Goal: Task Accomplishment & Management: Use online tool/utility

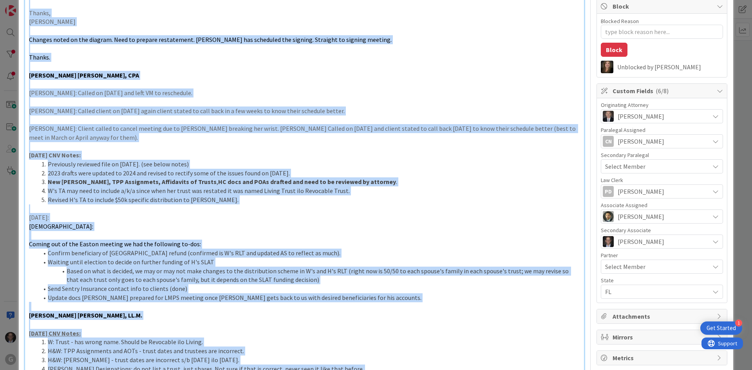
scroll to position [78, 0]
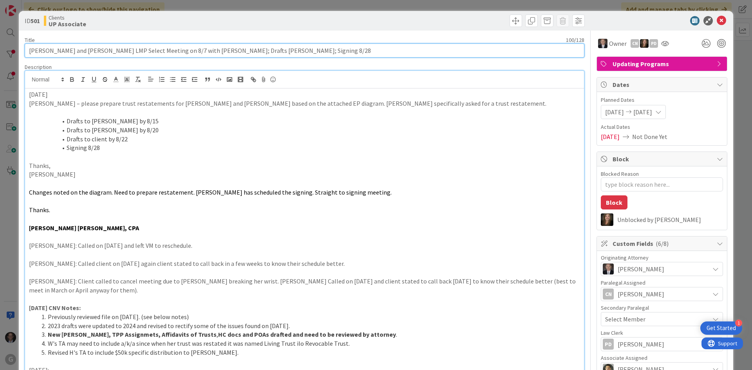
click at [338, 52] on input "[PERSON_NAME] and [PERSON_NAME] LMP Select Meeting on 8/7 with [PERSON_NAME]; D…" at bounding box center [305, 50] width 560 height 14
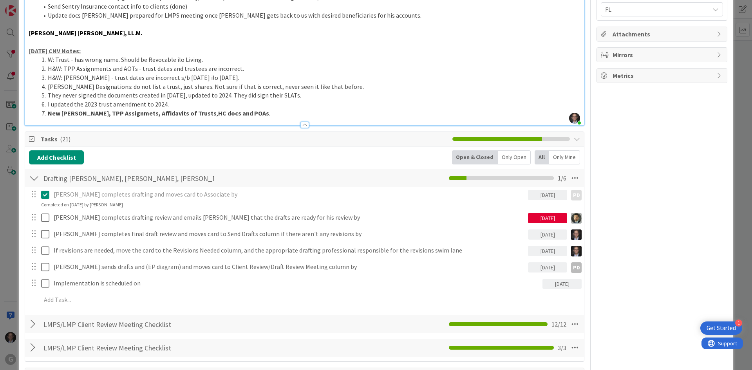
scroll to position [548, 0]
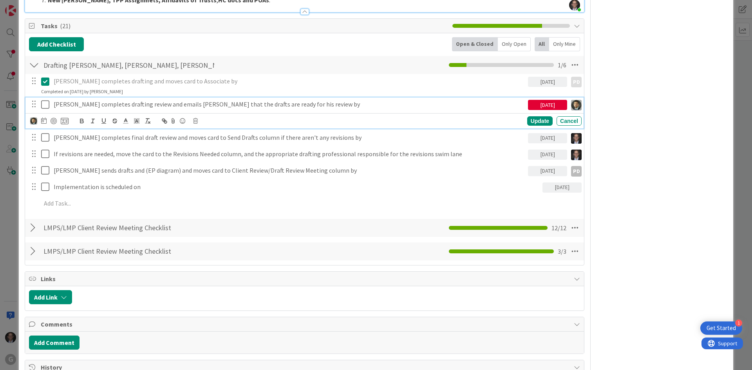
click at [97, 105] on p "[PERSON_NAME] completes drafting review and emails [PERSON_NAME] that the draft…" at bounding box center [289, 104] width 471 height 9
click at [33, 121] on img at bounding box center [33, 120] width 7 height 7
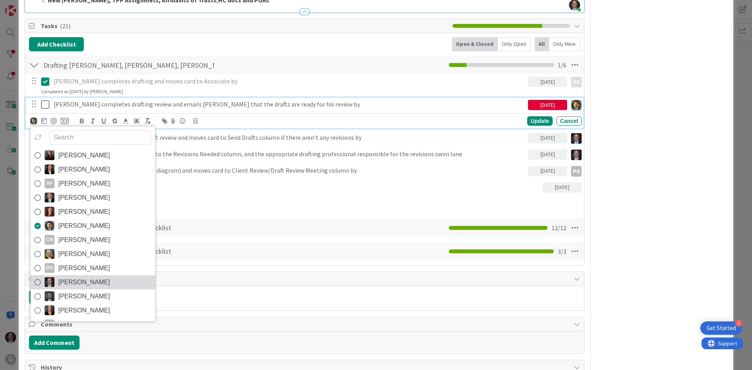
click at [35, 284] on icon at bounding box center [37, 283] width 6 height 12
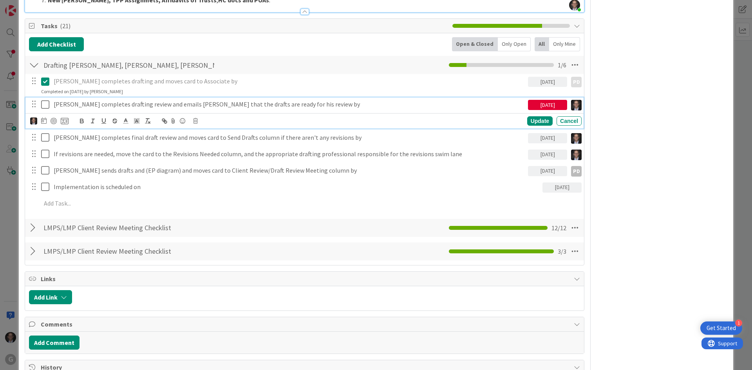
type textarea "x"
click at [67, 104] on p "[PERSON_NAME] completes drafting review and emails [PERSON_NAME] that the draft…" at bounding box center [289, 104] width 471 height 9
click at [530, 117] on div "Update" at bounding box center [539, 120] width 25 height 9
click at [46, 104] on icon at bounding box center [47, 104] width 12 height 9
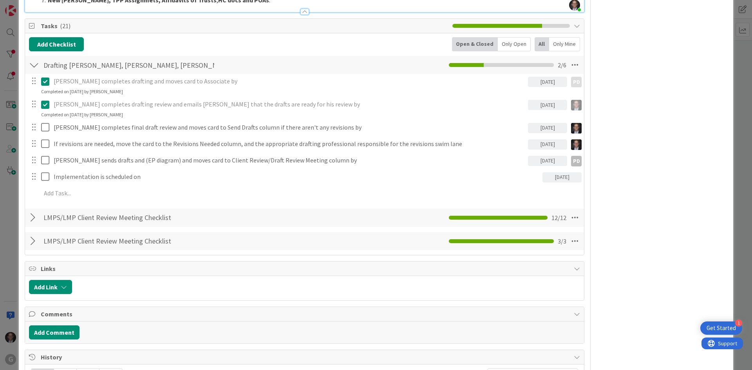
type textarea "x"
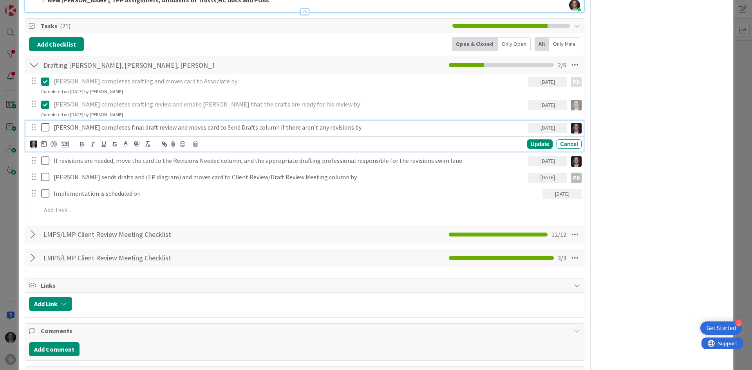
click at [99, 127] on p "[PERSON_NAME] completes final draft review and moves card to Send Drafts column…" at bounding box center [289, 127] width 471 height 9
click at [65, 127] on p "[PERSON_NAME] completes final draft review and moves card to Send Drafts column…" at bounding box center [289, 127] width 471 height 9
click at [536, 143] on div "Update" at bounding box center [539, 143] width 25 height 9
click at [121, 124] on p "[PERSON_NAME] completes final draft review and moves card to Send Drafts column…" at bounding box center [289, 127] width 471 height 9
click at [37, 144] on div at bounding box center [49, 143] width 38 height 9
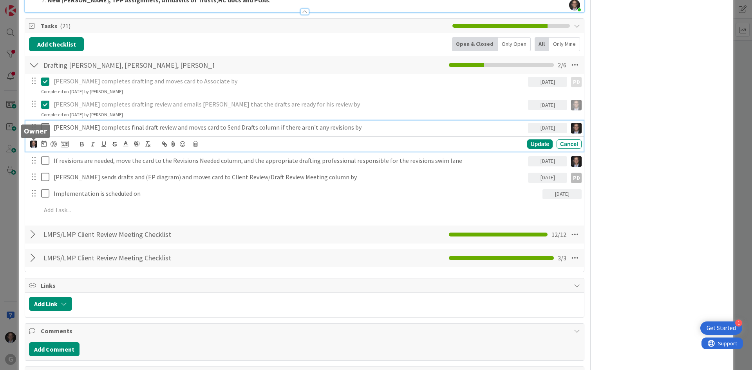
click at [34, 144] on img at bounding box center [33, 144] width 7 height 7
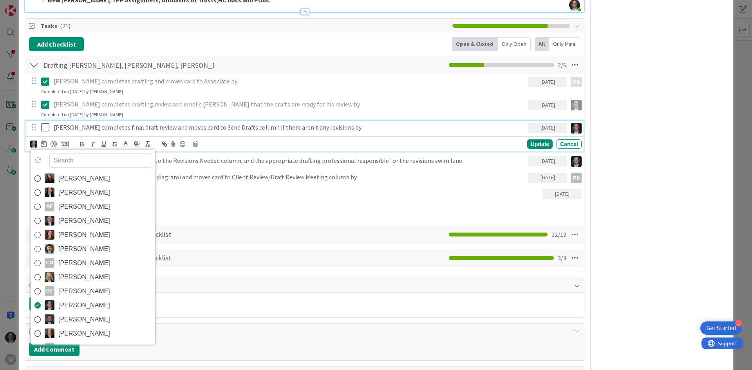
click at [37, 249] on icon at bounding box center [37, 249] width 6 height 12
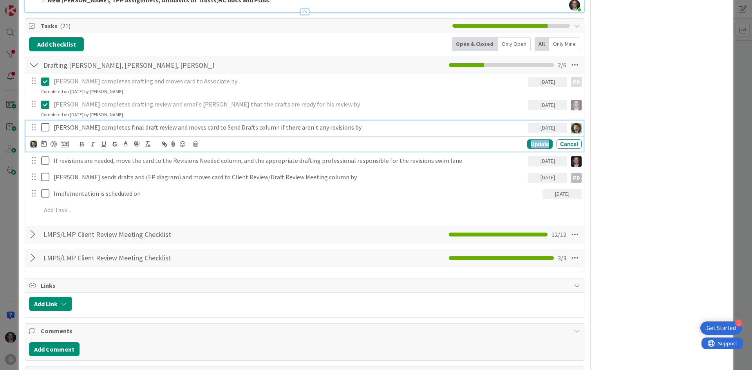
click at [531, 145] on div "Update" at bounding box center [539, 143] width 25 height 9
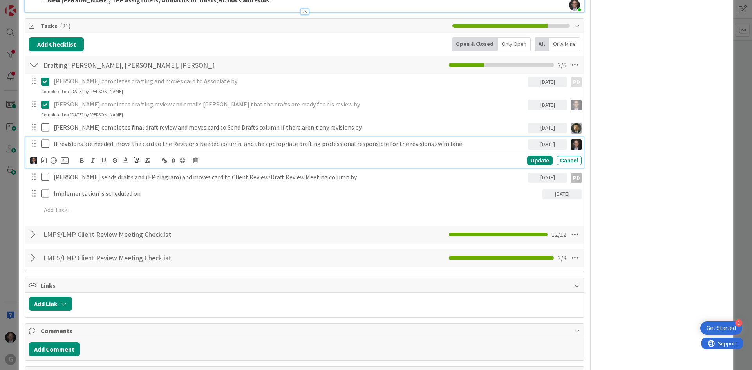
click at [85, 143] on p "If revisions are needed, move the card to the Revisions Needed column, and the …" at bounding box center [289, 143] width 471 height 9
click at [32, 161] on img at bounding box center [33, 160] width 7 height 7
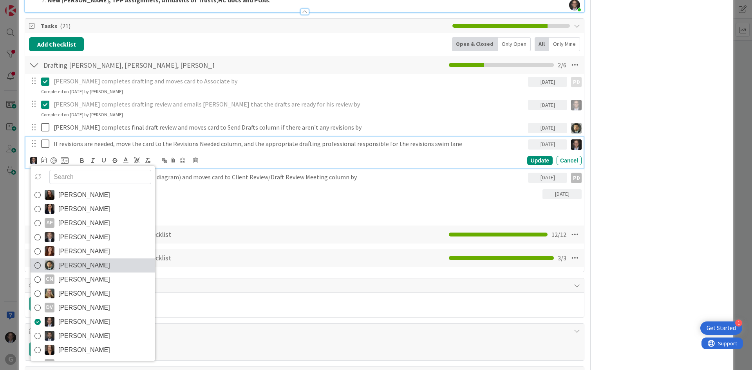
click at [38, 264] on icon at bounding box center [37, 266] width 6 height 12
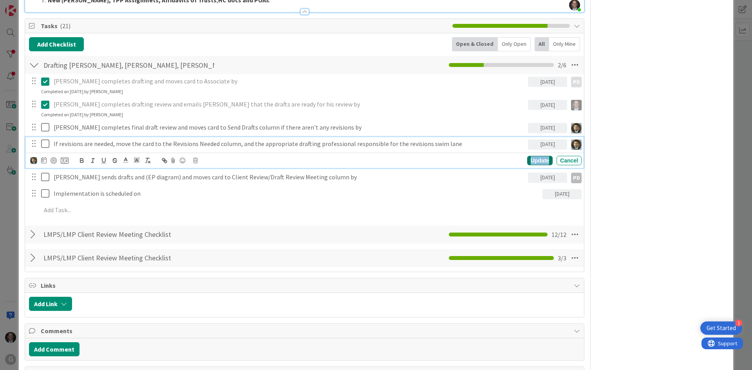
click at [534, 162] on div "Update" at bounding box center [539, 160] width 25 height 9
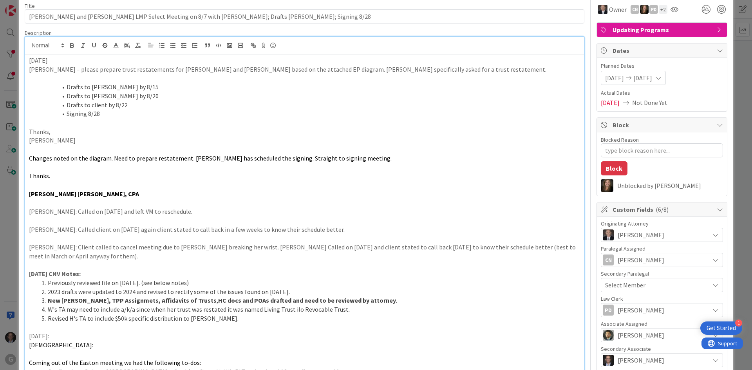
scroll to position [0, 0]
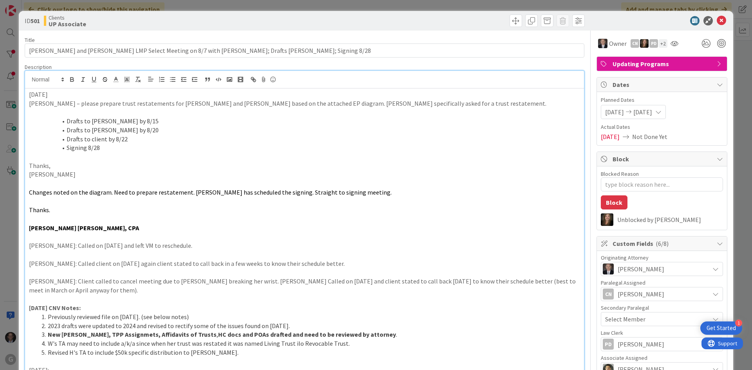
click at [140, 174] on p "[PERSON_NAME]" at bounding box center [304, 174] width 551 height 9
click at [29, 91] on p "[DATE]" at bounding box center [304, 94] width 551 height 9
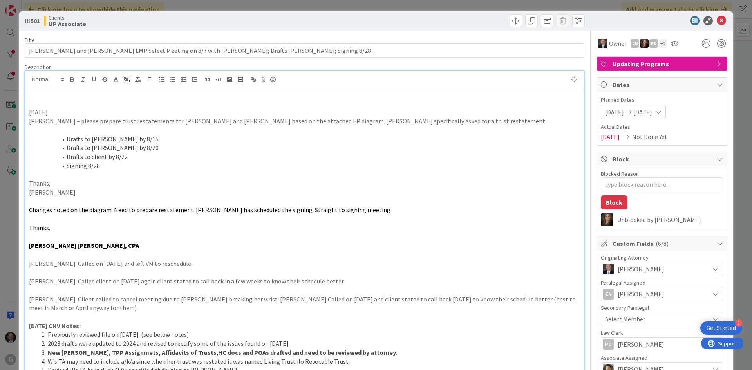
type textarea "x"
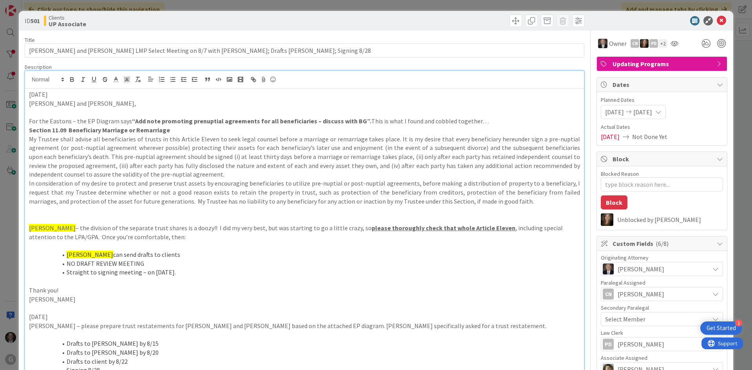
drag, startPoint x: 28, startPoint y: 94, endPoint x: 83, endPoint y: 97, distance: 54.5
click at [74, 78] on icon "button" at bounding box center [72, 79] width 7 height 7
click at [59, 96] on p "[DATE]" at bounding box center [304, 94] width 551 height 9
click at [46, 210] on p at bounding box center [304, 210] width 551 height 9
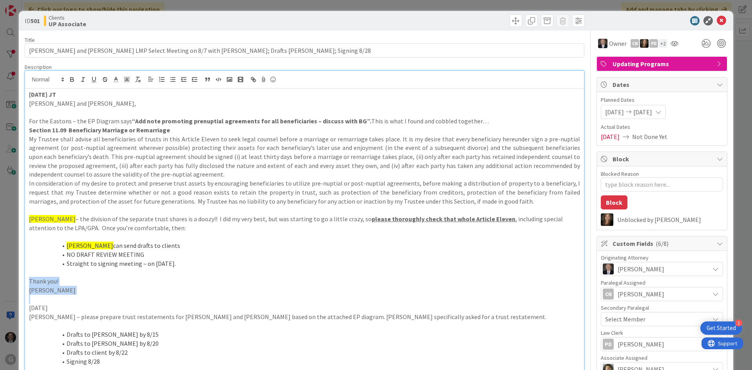
drag, startPoint x: 28, startPoint y: 280, endPoint x: 63, endPoint y: 295, distance: 37.5
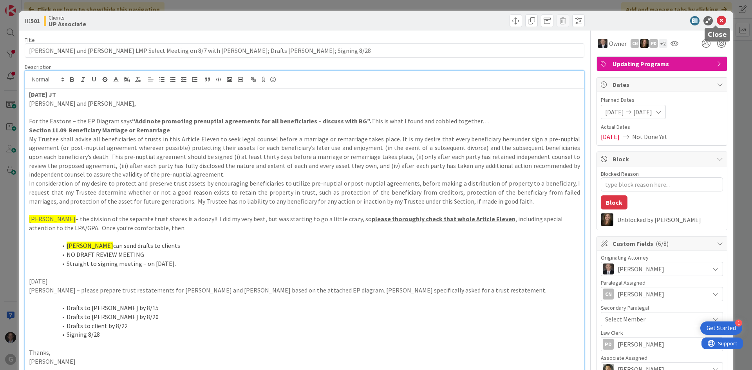
click at [717, 19] on icon at bounding box center [721, 20] width 9 height 9
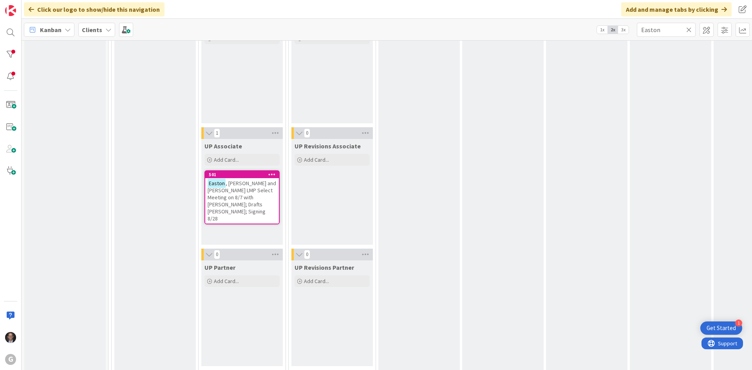
scroll to position [1175, 0]
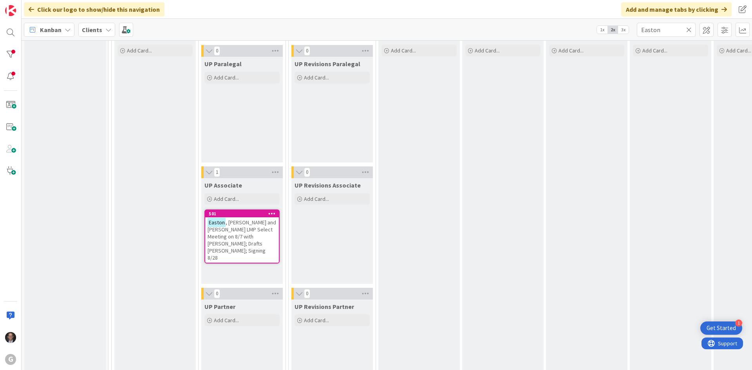
click at [244, 236] on span ", [PERSON_NAME] and [PERSON_NAME] LMP Select Meeting on 8/7 with [PERSON_NAME];…" at bounding box center [242, 240] width 69 height 42
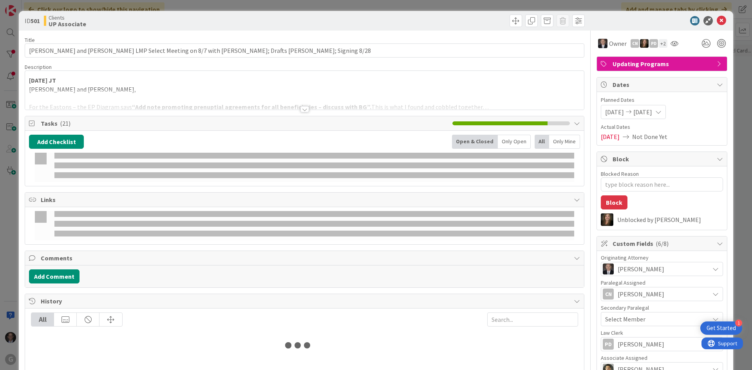
type textarea "x"
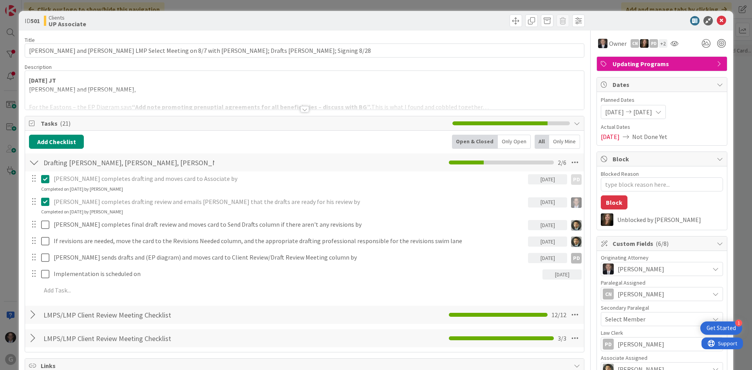
click at [304, 110] on div at bounding box center [304, 109] width 9 height 6
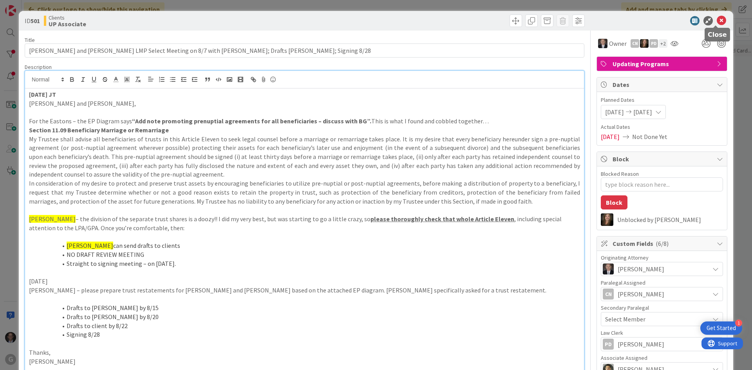
click at [717, 18] on icon at bounding box center [721, 20] width 9 height 9
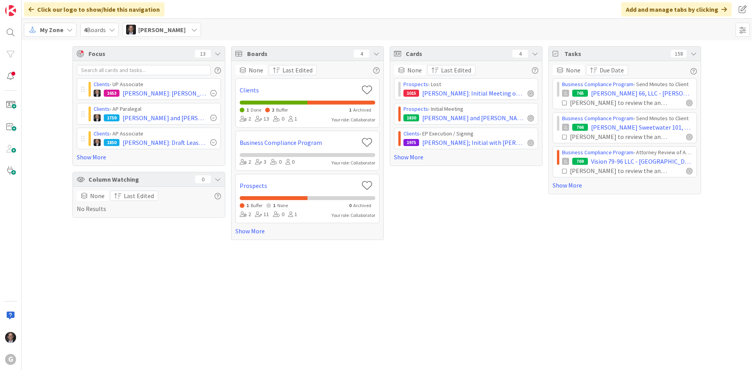
click at [49, 32] on span "My Zone" at bounding box center [51, 29] width 23 height 9
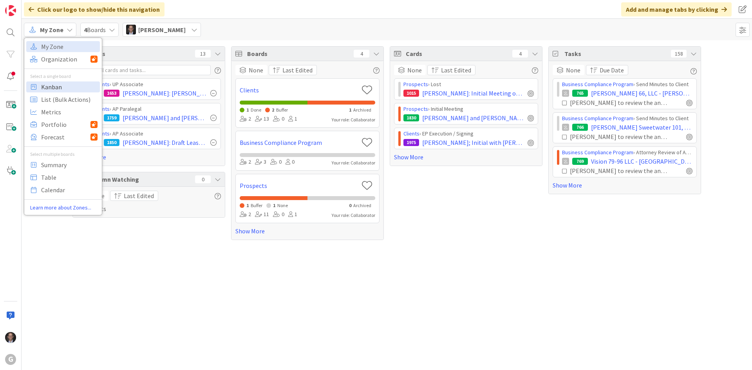
click at [50, 90] on span "Kanban" at bounding box center [69, 87] width 56 height 12
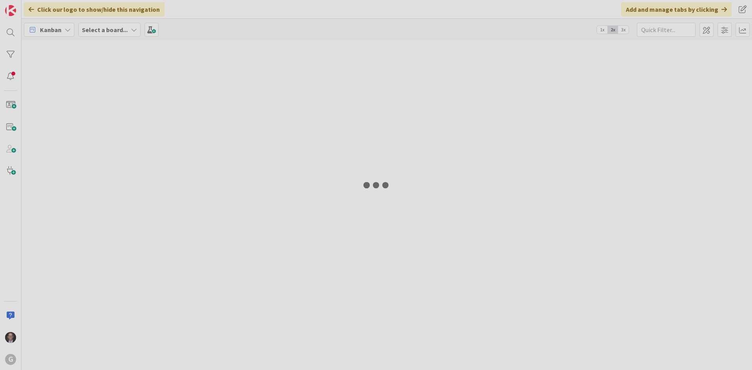
type input "Easton"
